Goal: Task Accomplishment & Management: Manage account settings

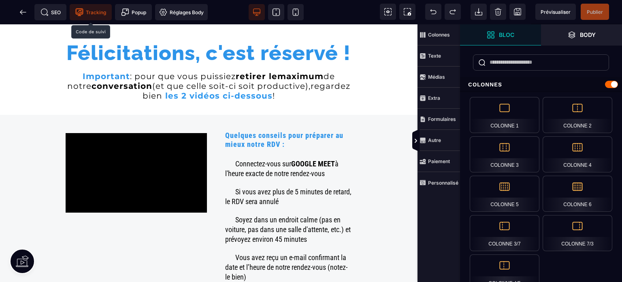
click at [94, 9] on span "Tracking" at bounding box center [90, 12] width 31 height 8
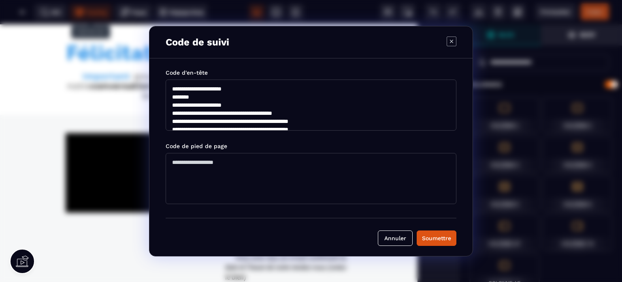
scroll to position [97, 0]
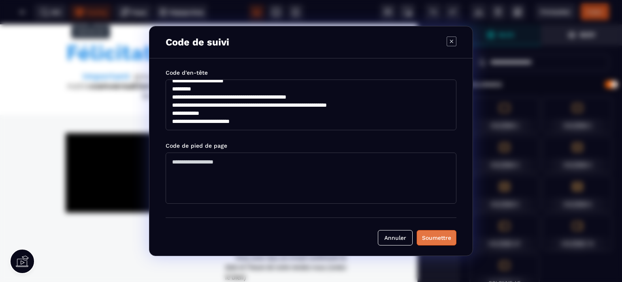
click at [432, 237] on div "Soumettre" at bounding box center [436, 237] width 29 height 8
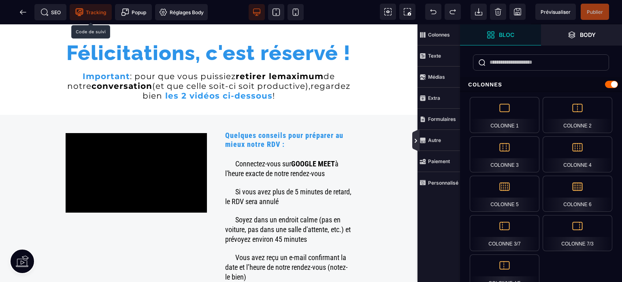
drag, startPoint x: 414, startPoint y: 143, endPoint x: 421, endPoint y: 113, distance: 30.6
click at [414, 143] on icon at bounding box center [416, 140] width 6 height 6
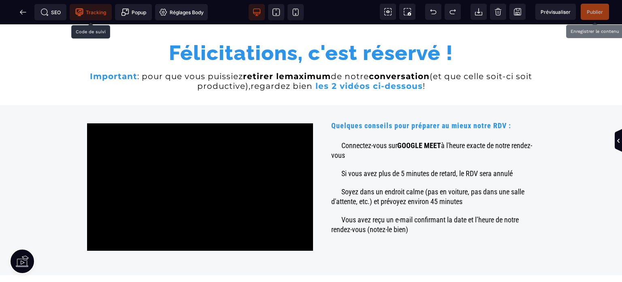
click at [593, 11] on span "Publier" at bounding box center [595, 12] width 16 height 6
click at [22, 9] on icon at bounding box center [23, 12] width 8 height 8
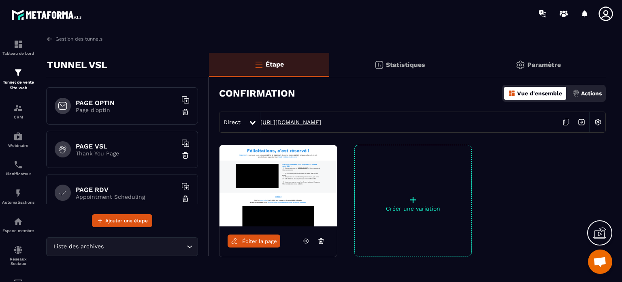
click at [297, 120] on link "[URL][DOMAIN_NAME]" at bounding box center [290, 122] width 61 height 6
click at [282, 121] on link "[URL][DOMAIN_NAME]" at bounding box center [290, 122] width 61 height 6
click at [297, 121] on link "[URL][DOMAIN_NAME]" at bounding box center [290, 122] width 61 height 6
drag, startPoint x: 376, startPoint y: 122, endPoint x: 261, endPoint y: 121, distance: 115.1
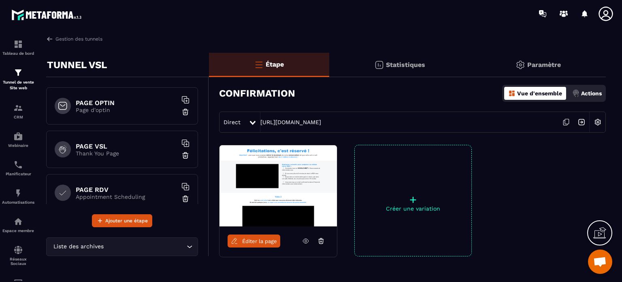
click at [259, 118] on div "Direct [URL][DOMAIN_NAME]" at bounding box center [412, 121] width 387 height 21
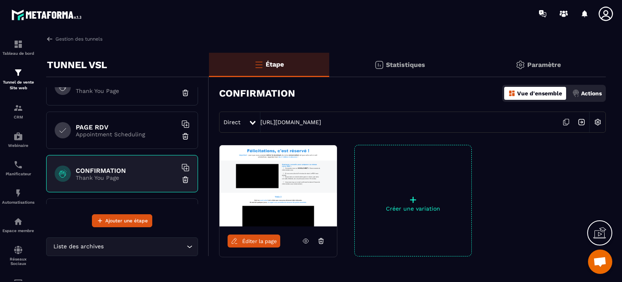
scroll to position [99, 0]
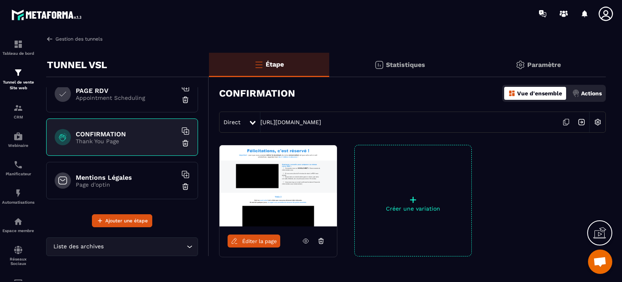
click at [72, 38] on link "Gestion des tunnels" at bounding box center [74, 38] width 56 height 7
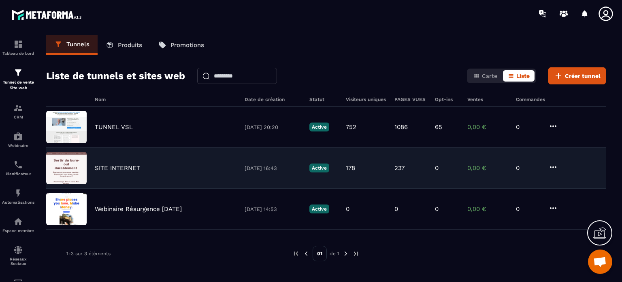
click at [554, 167] on icon at bounding box center [554, 167] width 10 height 10
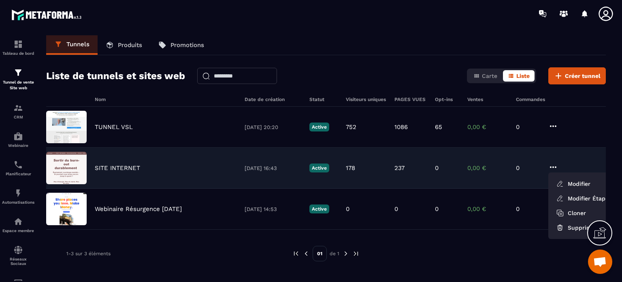
click at [130, 164] on p "SITE INTERNET" at bounding box center [117, 167] width 45 height 7
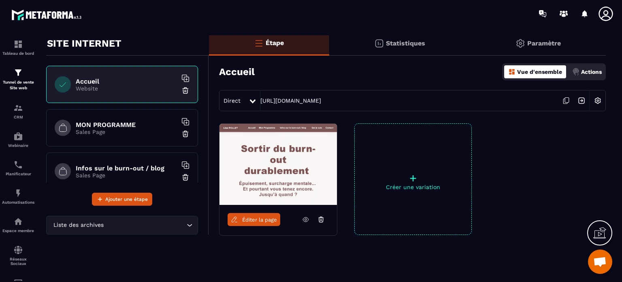
scroll to position [42, 0]
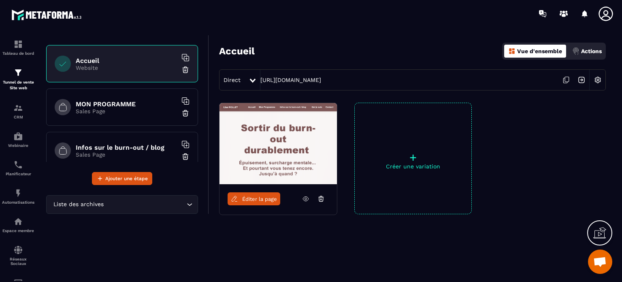
click at [538, 45] on div "Vue d'ensemble" at bounding box center [535, 51] width 62 height 13
click at [536, 51] on p "Vue d'ensemble" at bounding box center [539, 51] width 45 height 6
click at [587, 51] on p "Actions" at bounding box center [591, 51] width 21 height 6
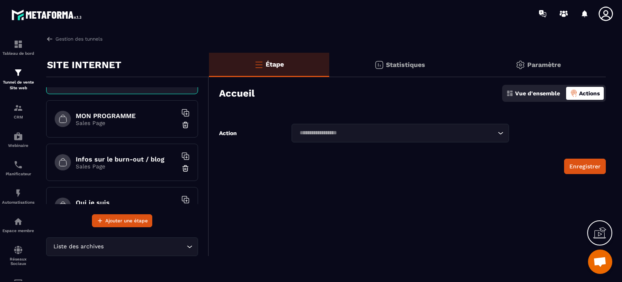
scroll to position [0, 0]
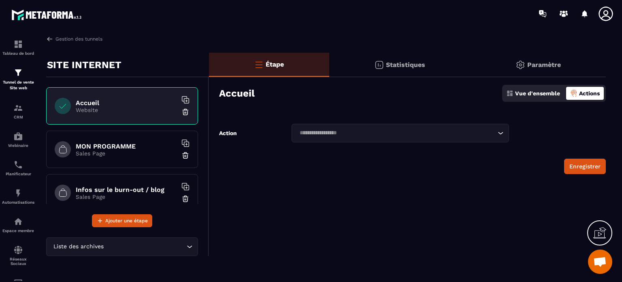
click at [104, 101] on h6 "Accueil" at bounding box center [126, 103] width 101 height 8
click at [401, 63] on p "Statistiques" at bounding box center [405, 65] width 39 height 8
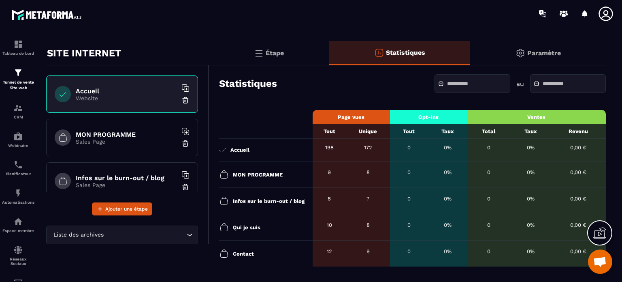
scroll to position [23, 0]
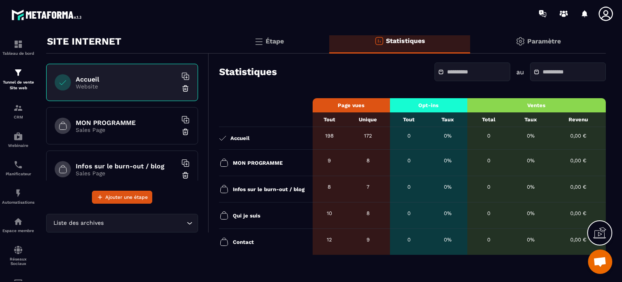
click at [543, 41] on p "Paramètre" at bounding box center [544, 41] width 34 height 8
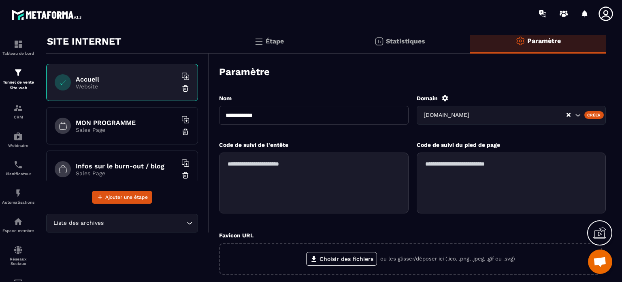
click at [246, 164] on textarea at bounding box center [314, 182] width 190 height 61
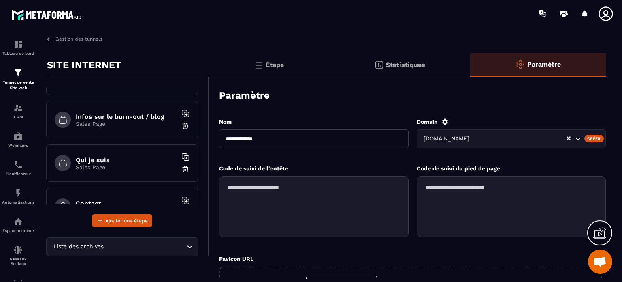
scroll to position [0, 0]
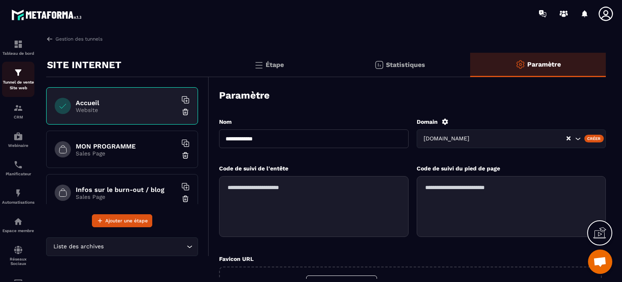
click at [18, 83] on p "Tunnel de vente Site web" at bounding box center [18, 84] width 32 height 11
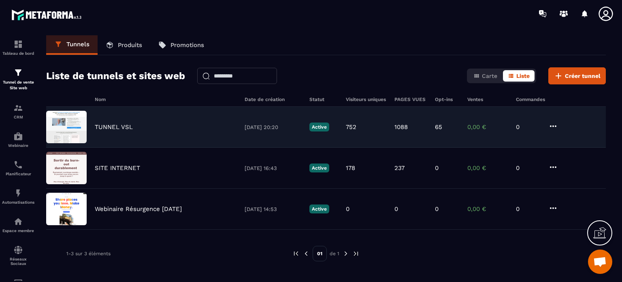
click at [110, 124] on p "TUNNEL VSL" at bounding box center [114, 126] width 38 height 7
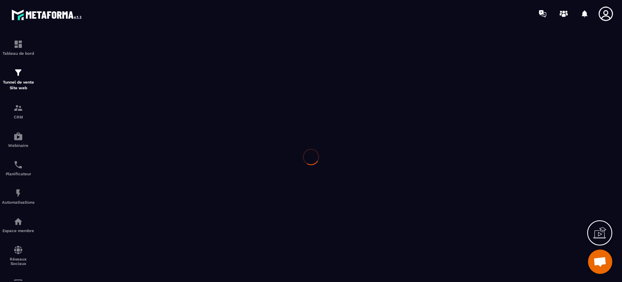
click at [110, 124] on div at bounding box center [311, 156] width 622 height 259
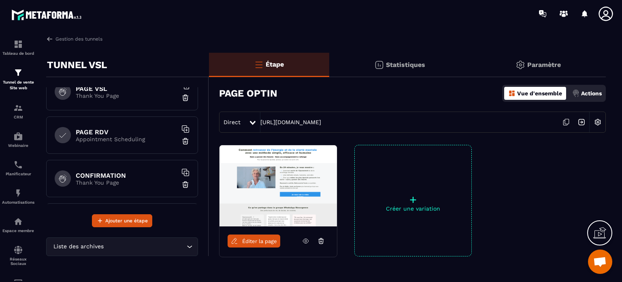
scroll to position [99, 0]
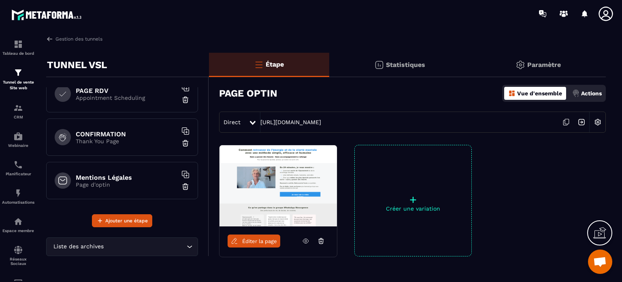
click at [97, 134] on h6 "CONFIRMATION" at bounding box center [126, 134] width 101 height 8
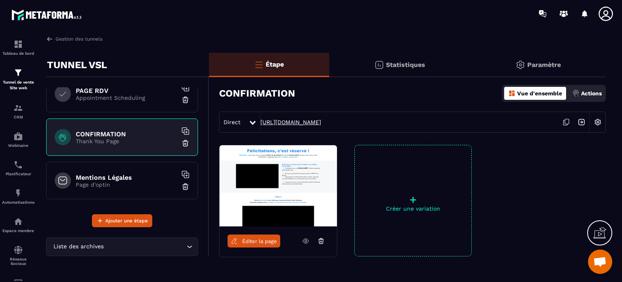
click at [290, 121] on link "[URL][DOMAIN_NAME]" at bounding box center [290, 122] width 61 height 6
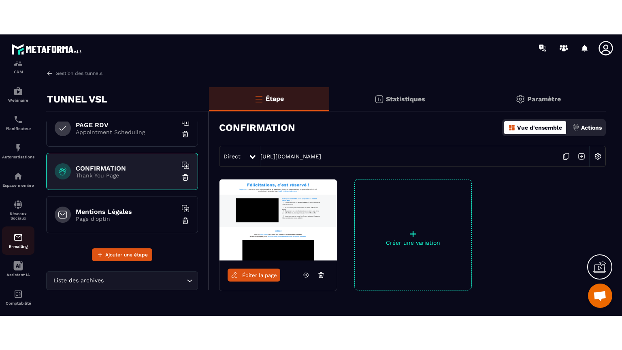
scroll to position [81, 0]
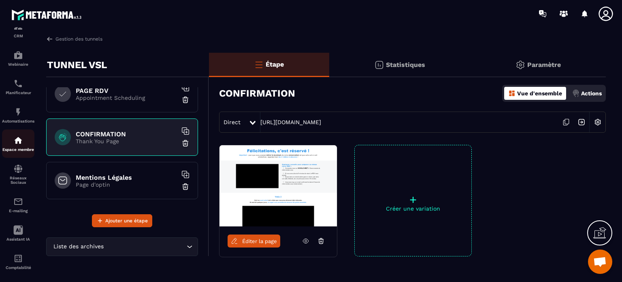
click at [15, 145] on img at bounding box center [18, 140] width 10 height 10
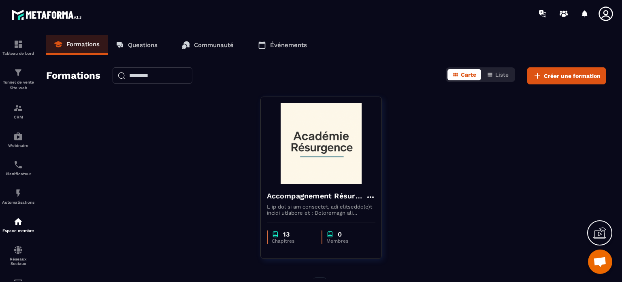
click at [208, 42] on p "Communauté" at bounding box center [214, 44] width 40 height 7
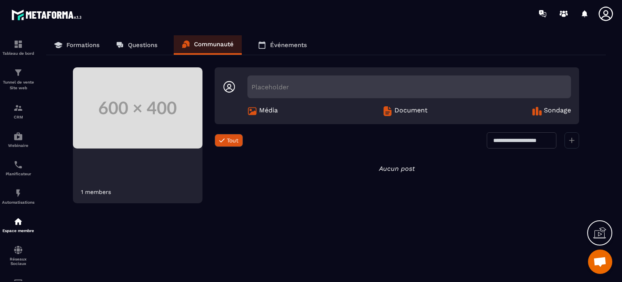
click at [599, 234] on icon at bounding box center [600, 232] width 13 height 13
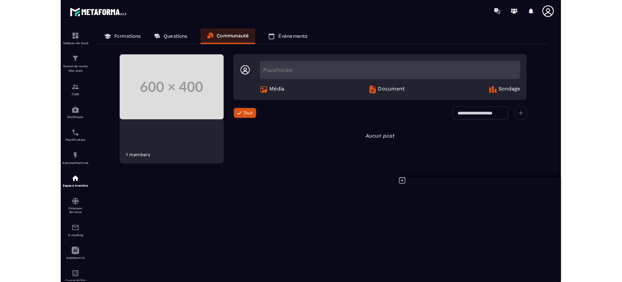
scroll to position [7627, 0]
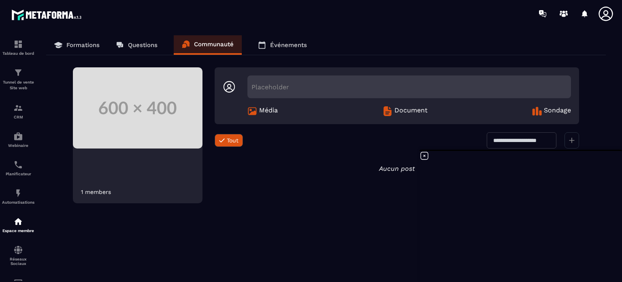
click at [83, 42] on p "Formations" at bounding box center [82, 44] width 33 height 7
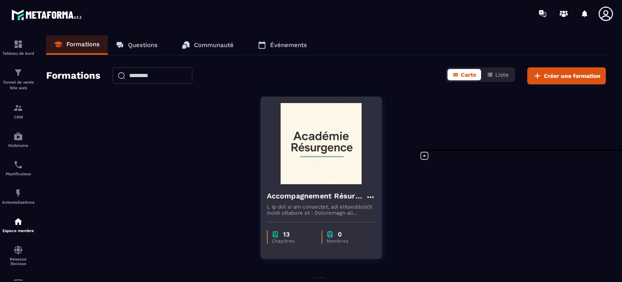
click at [338, 234] on p "0" at bounding box center [340, 234] width 4 height 8
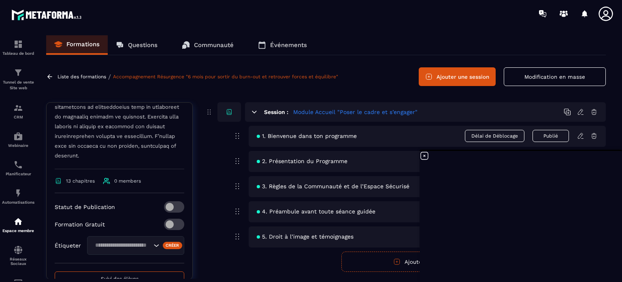
scroll to position [451, 0]
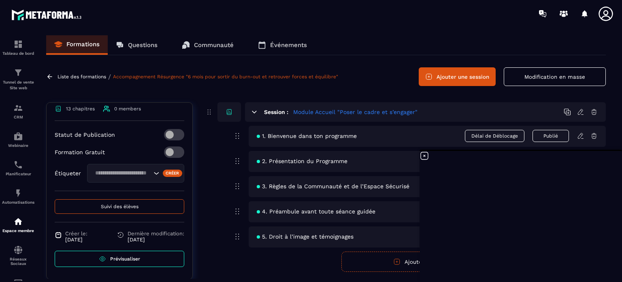
click at [109, 207] on span "Suivi des élèves" at bounding box center [120, 206] width 38 height 6
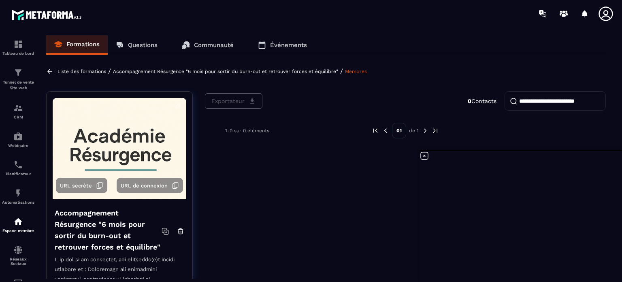
click at [278, 43] on p "Événements" at bounding box center [288, 44] width 37 height 7
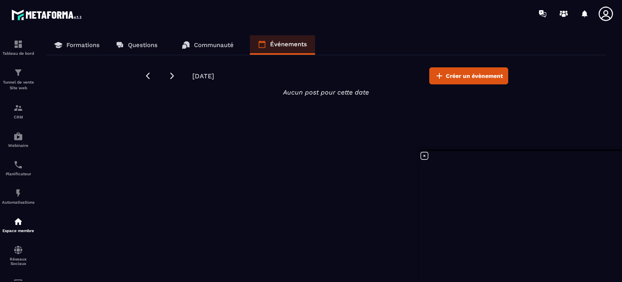
click at [144, 45] on p "Questions" at bounding box center [143, 44] width 30 height 7
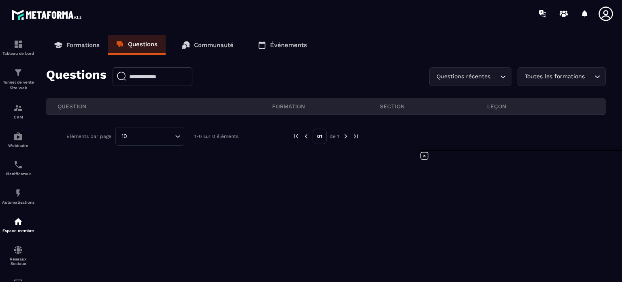
click at [87, 44] on p "Formations" at bounding box center [82, 44] width 33 height 7
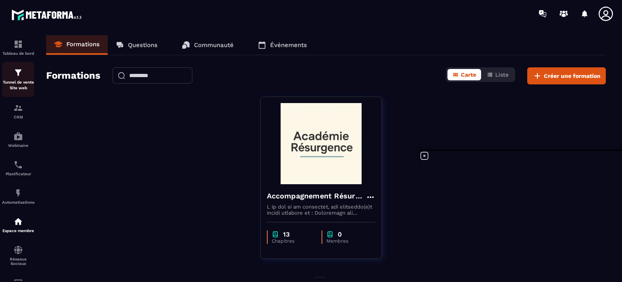
click at [23, 77] on img at bounding box center [18, 73] width 10 height 10
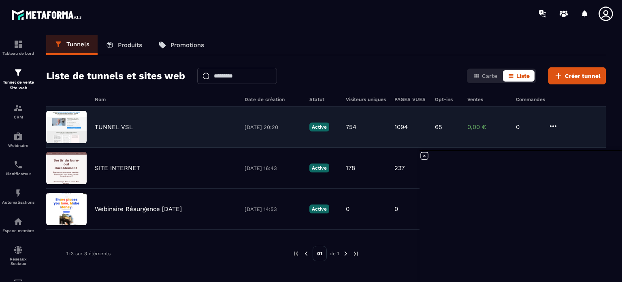
click at [112, 126] on p "TUNNEL VSL" at bounding box center [114, 126] width 38 height 7
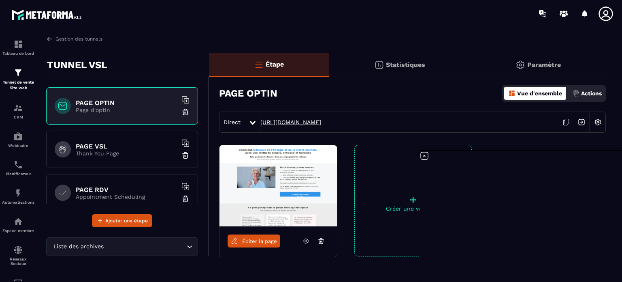
click at [310, 122] on link "[URL][DOMAIN_NAME]" at bounding box center [290, 122] width 61 height 6
click at [81, 143] on h6 "PAGE VSL" at bounding box center [126, 146] width 101 height 8
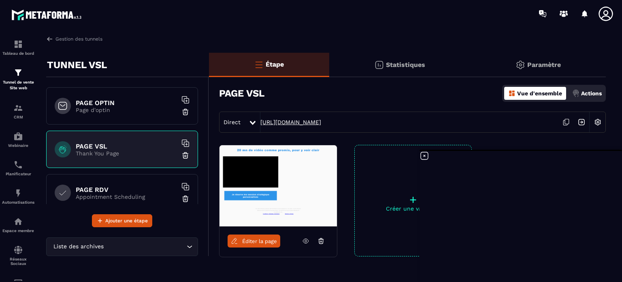
click at [288, 121] on link "[URL][DOMAIN_NAME]" at bounding box center [290, 122] width 61 height 6
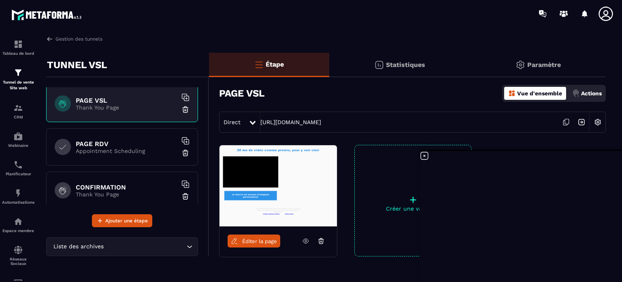
scroll to position [81, 0]
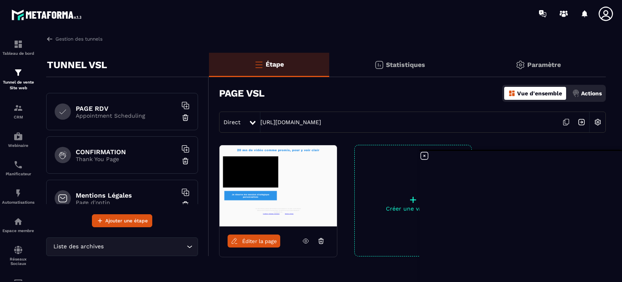
click at [101, 152] on h6 "CONFIRMATION" at bounding box center [126, 152] width 101 height 8
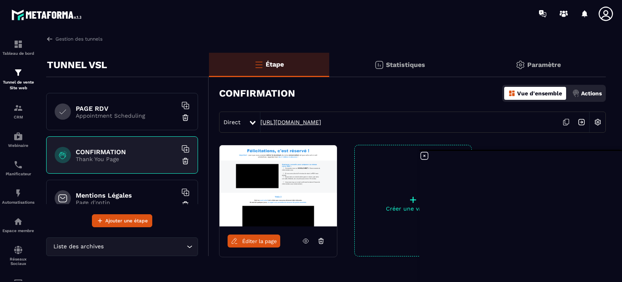
click at [303, 121] on link "[URL][DOMAIN_NAME]" at bounding box center [290, 122] width 61 height 6
click at [49, 35] on div "Tableau de bord Tunnel de vente Site web CRM Webinaire Planificateur Automatisa…" at bounding box center [69, 153] width 138 height 253
click at [50, 38] on img at bounding box center [49, 38] width 7 height 7
click at [71, 40] on link "Gestion des tunnels" at bounding box center [74, 38] width 56 height 7
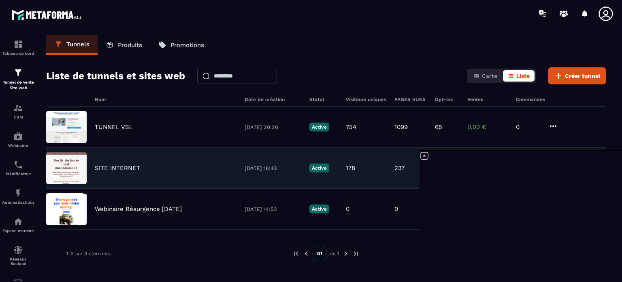
click at [108, 168] on p "SITE INTERNET" at bounding box center [117, 167] width 45 height 7
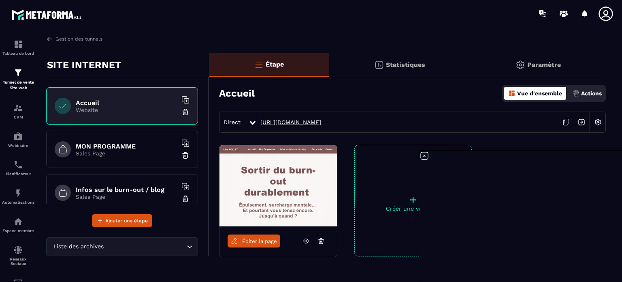
click at [304, 121] on link "[URL][DOMAIN_NAME]" at bounding box center [290, 122] width 61 height 6
click at [108, 147] on h6 "MON PROGRAMME" at bounding box center [126, 146] width 101 height 8
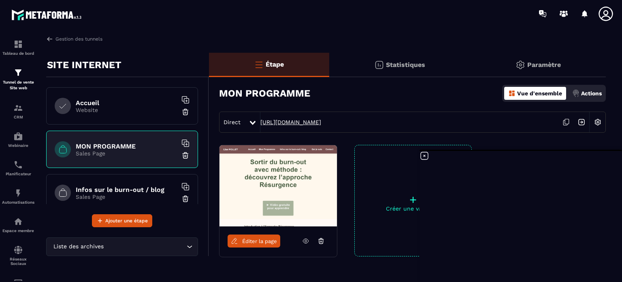
click at [307, 120] on link "[URL][DOMAIN_NAME]" at bounding box center [290, 122] width 61 height 6
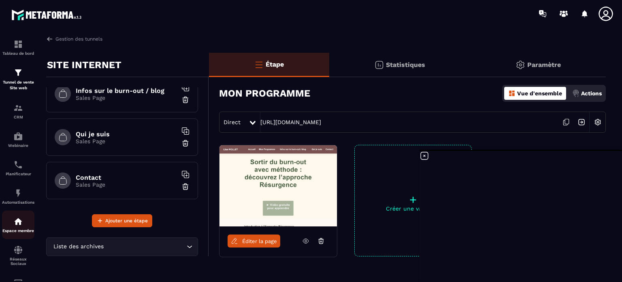
click at [19, 223] on img at bounding box center [18, 221] width 10 height 10
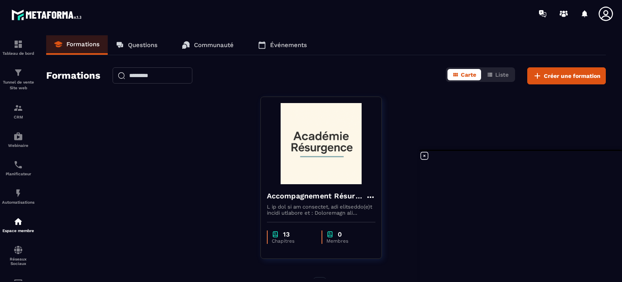
click at [206, 45] on p "Communauté" at bounding box center [214, 44] width 40 height 7
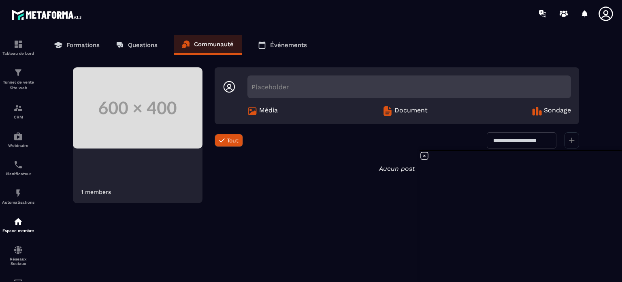
click at [279, 85] on div "Placeholder" at bounding box center [410, 86] width 324 height 23
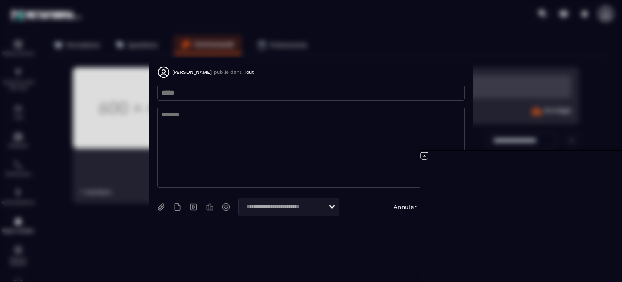
click at [334, 205] on icon "Search for option" at bounding box center [332, 207] width 6 height 4
drag, startPoint x: 314, startPoint y: 245, endPoint x: 314, endPoint y: 241, distance: 4.5
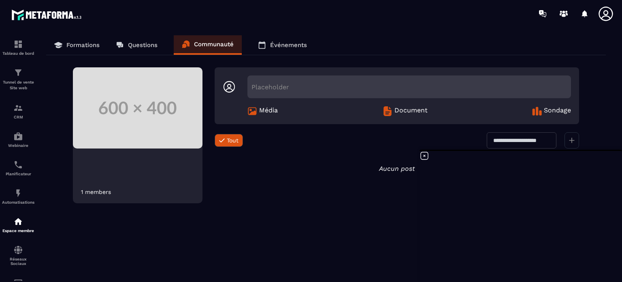
click at [83, 46] on p "Formations" at bounding box center [82, 44] width 33 height 7
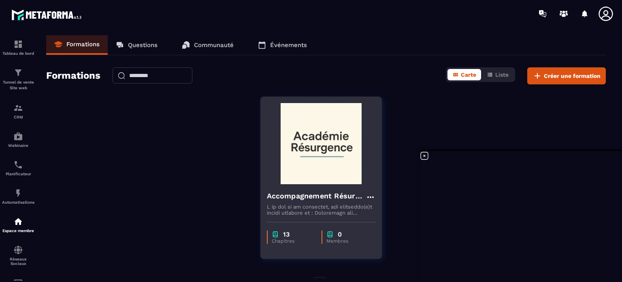
click at [338, 235] on p "0" at bounding box center [340, 234] width 4 height 8
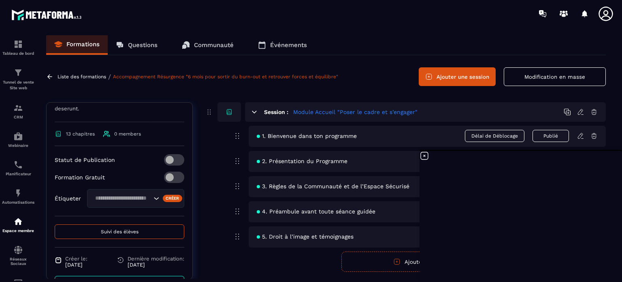
scroll to position [451, 0]
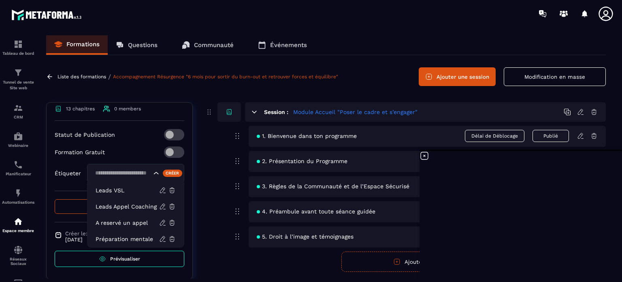
click at [152, 176] on icon "Search for option" at bounding box center [156, 173] width 8 height 8
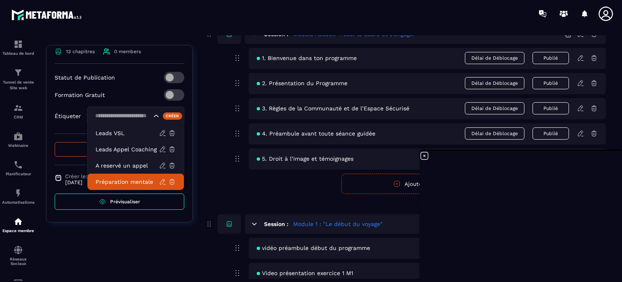
scroll to position [81, 0]
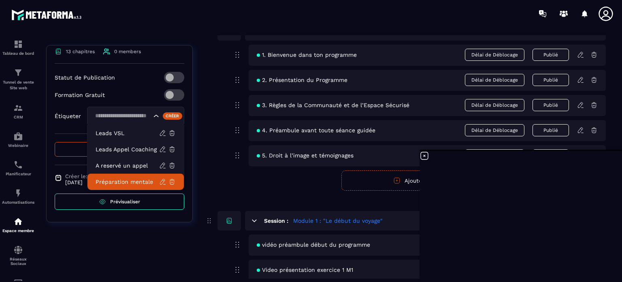
drag, startPoint x: 94, startPoint y: 232, endPoint x: 91, endPoint y: 227, distance: 5.6
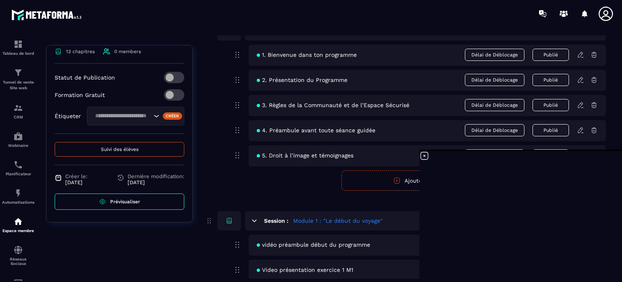
click at [111, 145] on button "Suivi des élèves" at bounding box center [120, 149] width 130 height 15
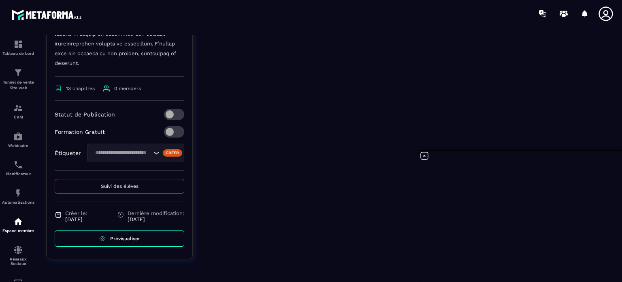
scroll to position [439, 0]
click at [109, 185] on span "Suivi des élèves" at bounding box center [120, 186] width 38 height 6
click at [110, 185] on span "Suivi des élèves" at bounding box center [120, 186] width 38 height 6
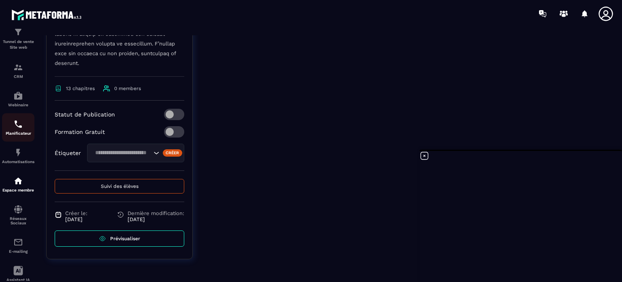
scroll to position [0, 0]
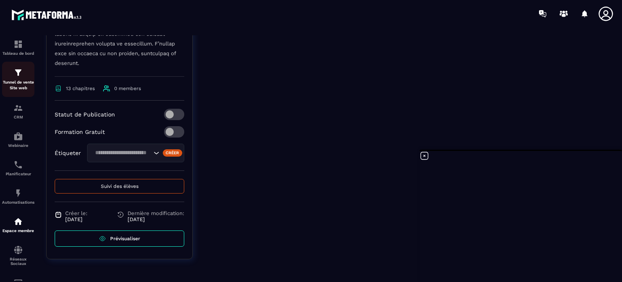
click at [19, 74] on img at bounding box center [18, 73] width 10 height 10
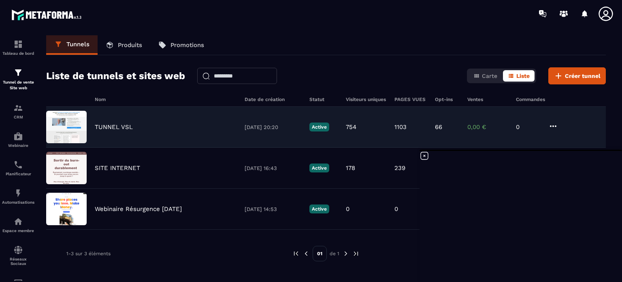
click at [111, 122] on div "TUNNEL VSL [DATE] 20:20 Active 754 1103 66 0,00 € 0" at bounding box center [326, 127] width 560 height 41
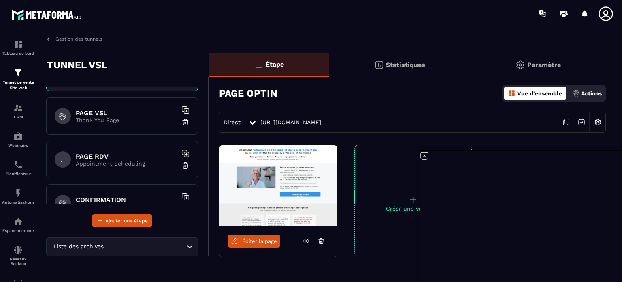
scroll to position [81, 0]
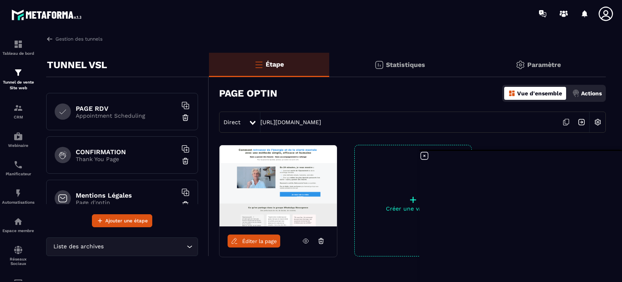
click at [104, 108] on h6 "PAGE RDV" at bounding box center [126, 109] width 101 height 8
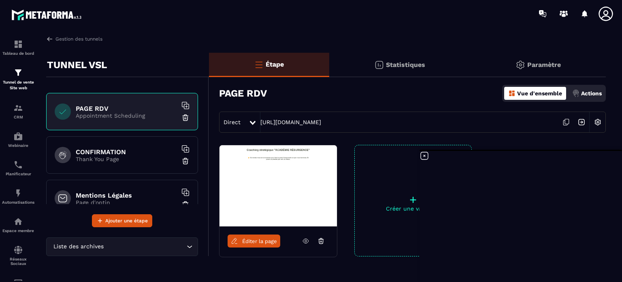
scroll to position [41, 0]
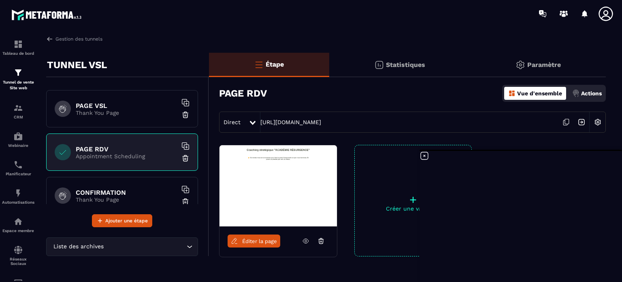
click at [93, 149] on h6 "PAGE RDV" at bounding box center [126, 149] width 101 height 8
click at [253, 238] on span "Éditer la page" at bounding box center [259, 241] width 35 height 6
